Goal: Transaction & Acquisition: Download file/media

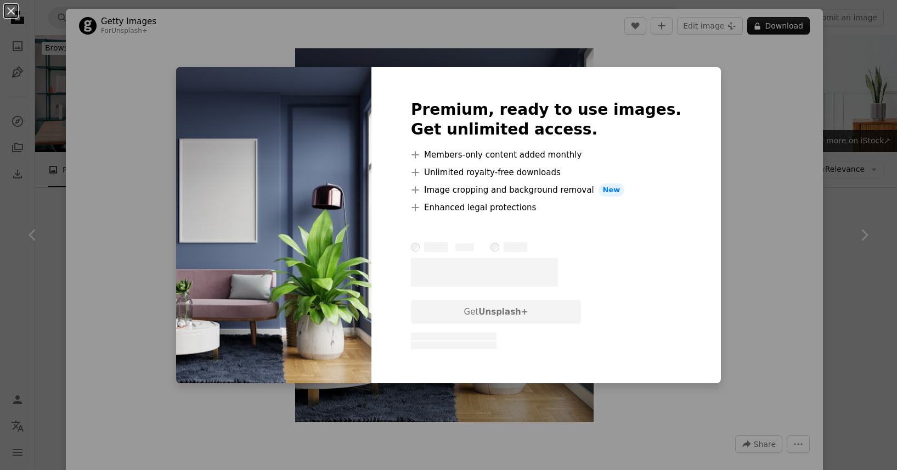
scroll to position [5679, 0]
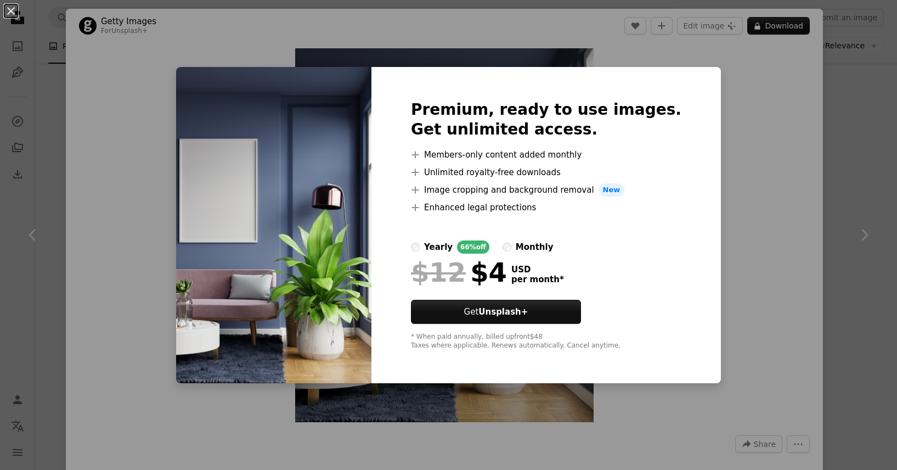
click at [724, 46] on div "An X shape Premium, ready to use images. Get unlimited access. A plus sign Memb…" at bounding box center [448, 235] width 897 height 470
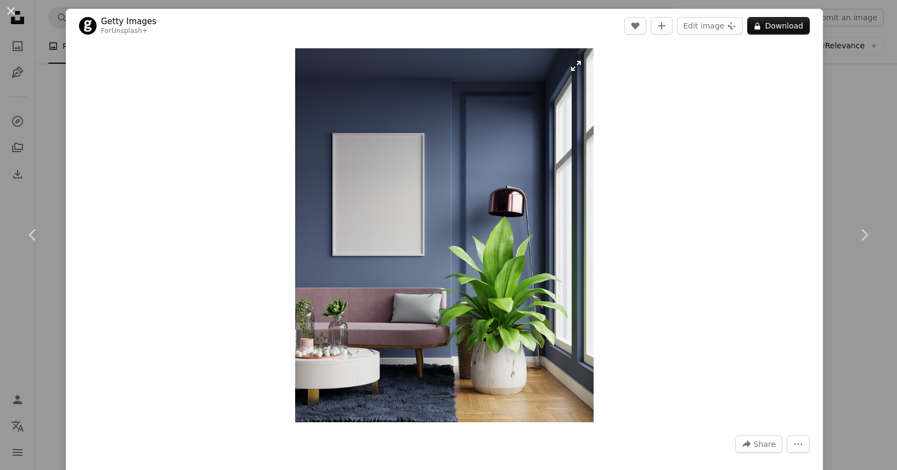
click at [350, 114] on img "Zoom in on this image" at bounding box center [444, 235] width 299 height 374
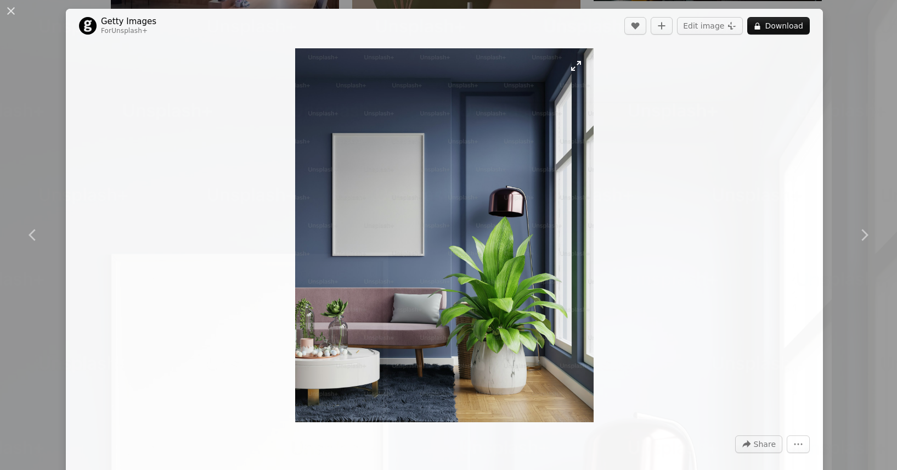
scroll to position [327, 0]
click at [348, 114] on img "Zoom out on this image" at bounding box center [448, 234] width 898 height 1123
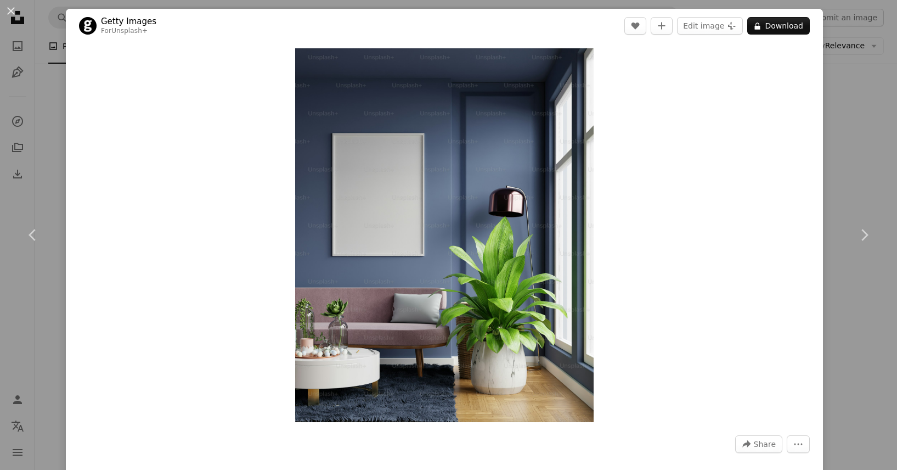
click at [38, 16] on div "An X shape Chevron left Chevron right Getty Images For Unsplash+ A heart A plus…" at bounding box center [448, 235] width 897 height 470
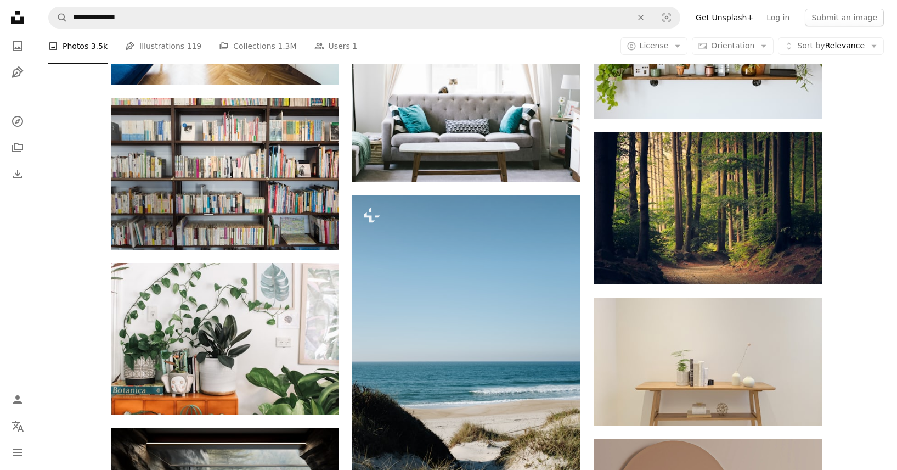
scroll to position [2343, 0]
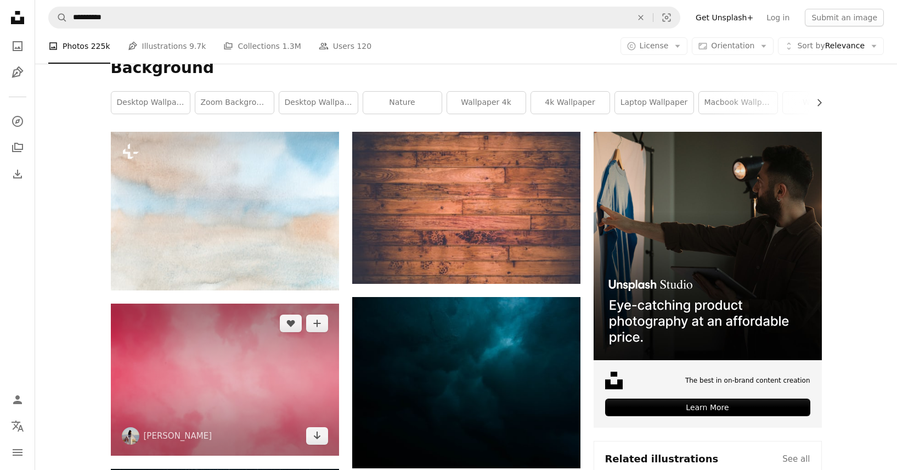
scroll to position [128, 0]
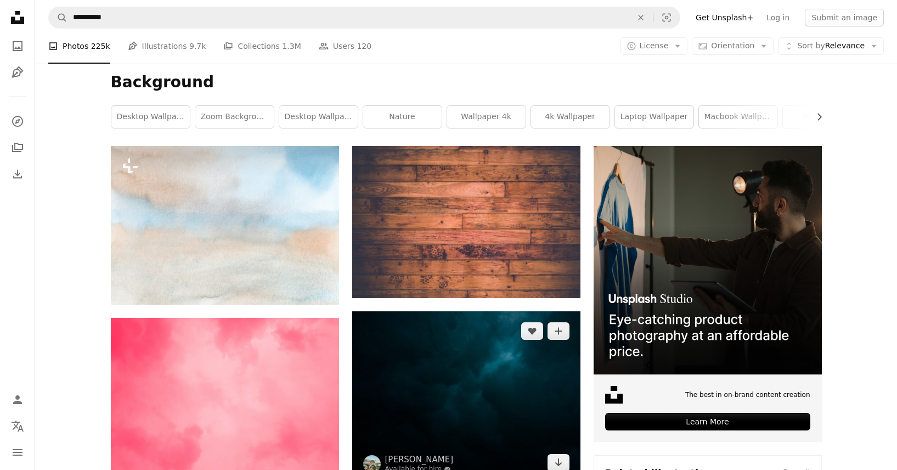
click at [473, 311] on img at bounding box center [466, 396] width 228 height 171
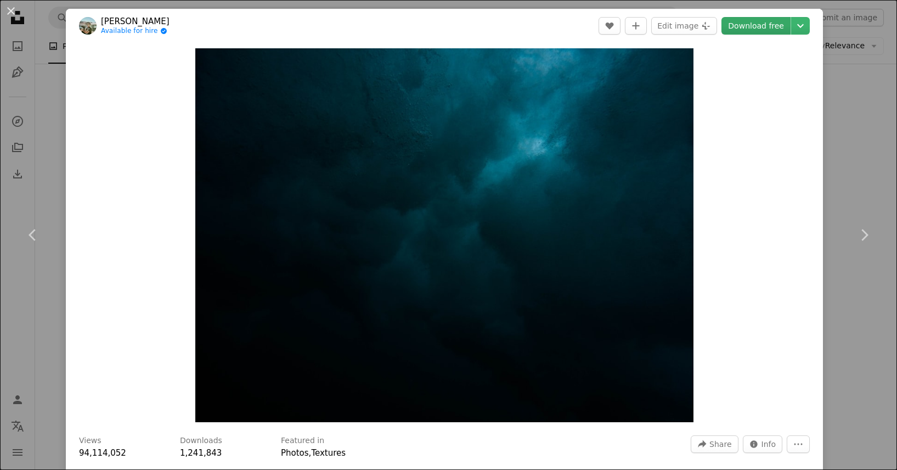
click at [765, 30] on link "Download free" at bounding box center [756, 26] width 69 height 18
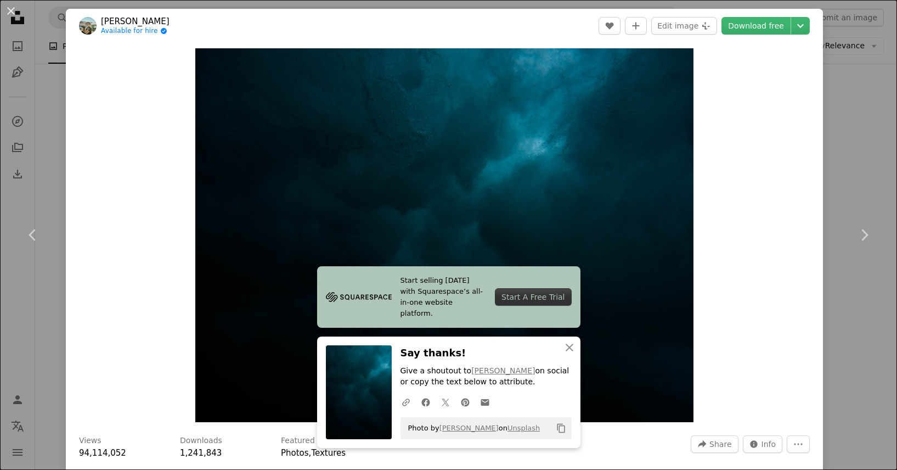
click at [896, 91] on div "An X shape Chevron left Chevron right [PERSON_NAME] Available for hire A checkm…" at bounding box center [448, 235] width 897 height 470
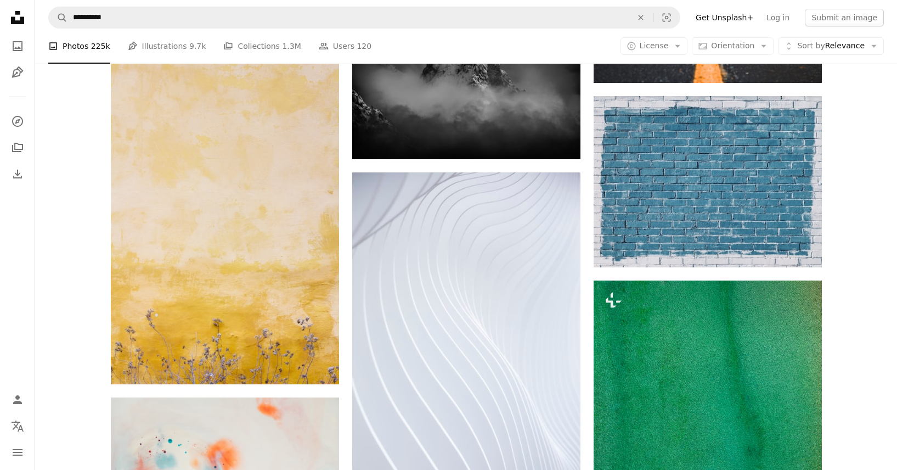
scroll to position [871, 0]
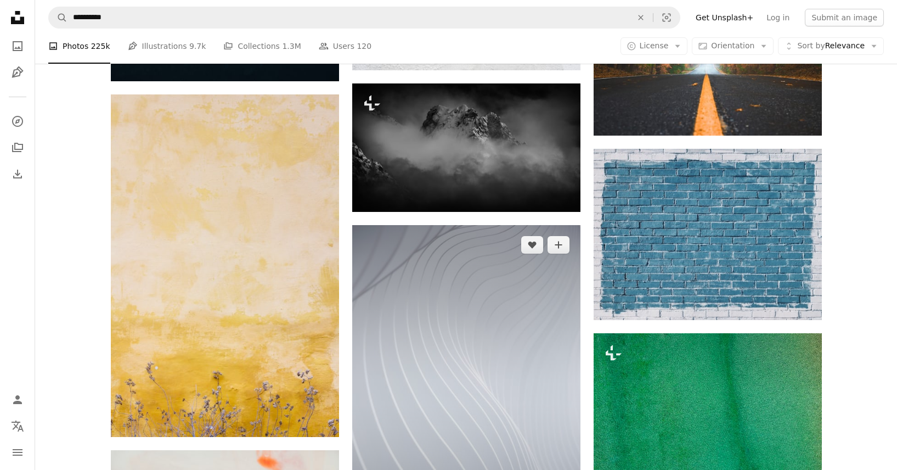
click at [487, 293] on img at bounding box center [466, 396] width 228 height 342
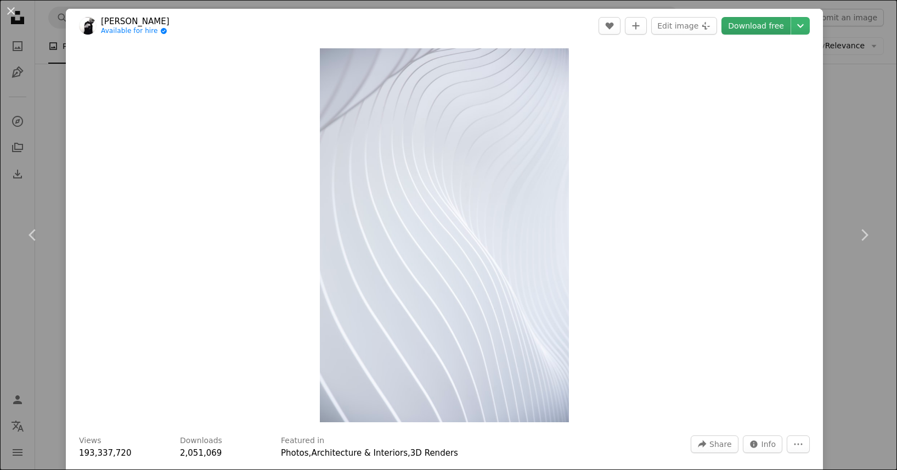
click at [763, 31] on link "Download free" at bounding box center [756, 26] width 69 height 18
